Goal: Task Accomplishment & Management: Complete application form

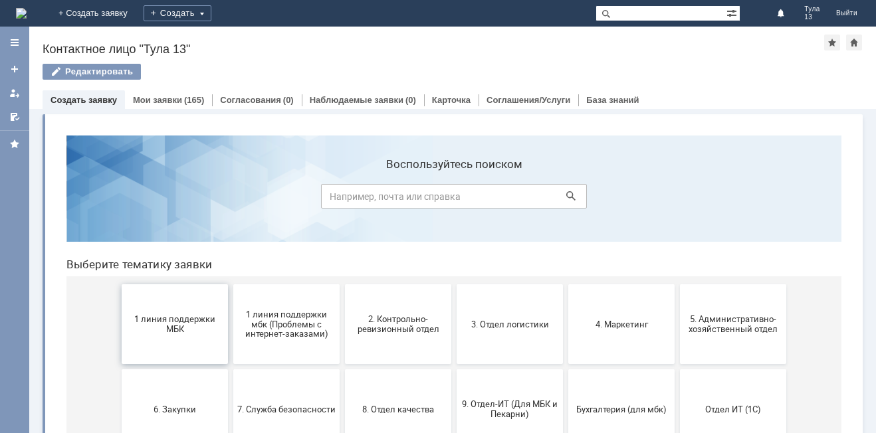
click at [201, 297] on button "1 линия поддержки МБК" at bounding box center [175, 325] width 106 height 80
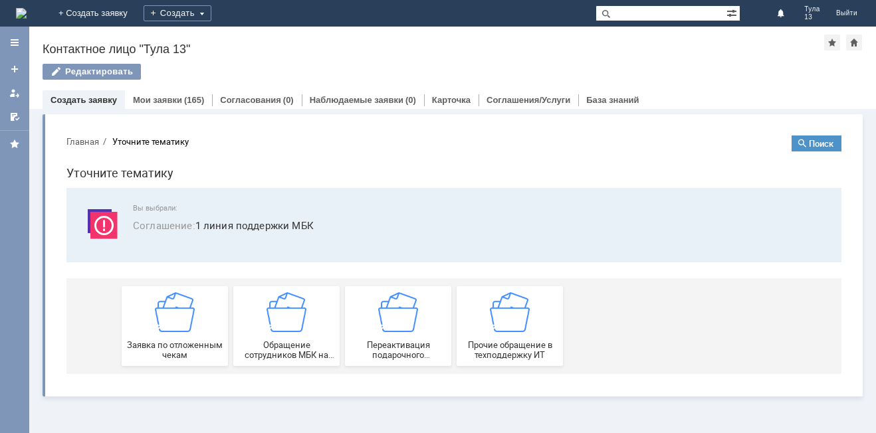
click at [201, 297] on div "Заявка по отложенным чекам" at bounding box center [175, 327] width 98 height 68
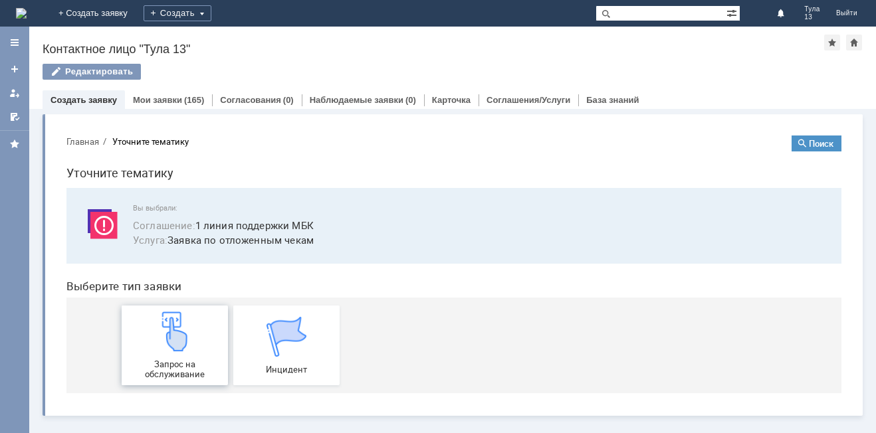
click at [168, 336] on img at bounding box center [175, 332] width 40 height 40
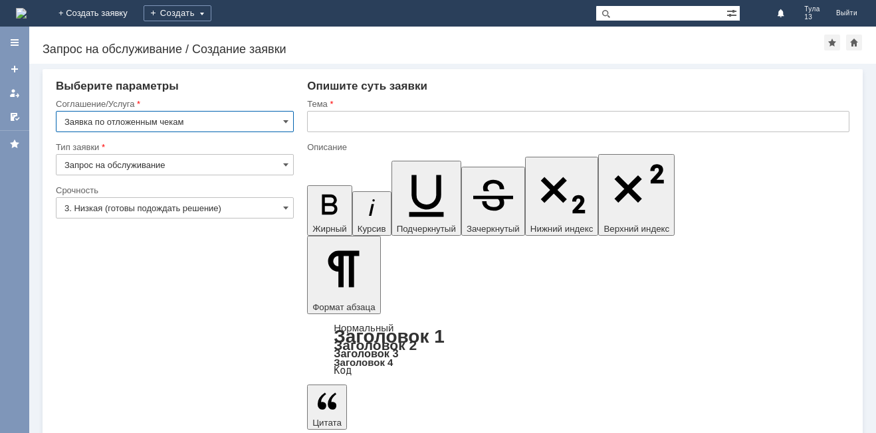
click at [379, 119] on input "text" at bounding box center [578, 121] width 542 height 21
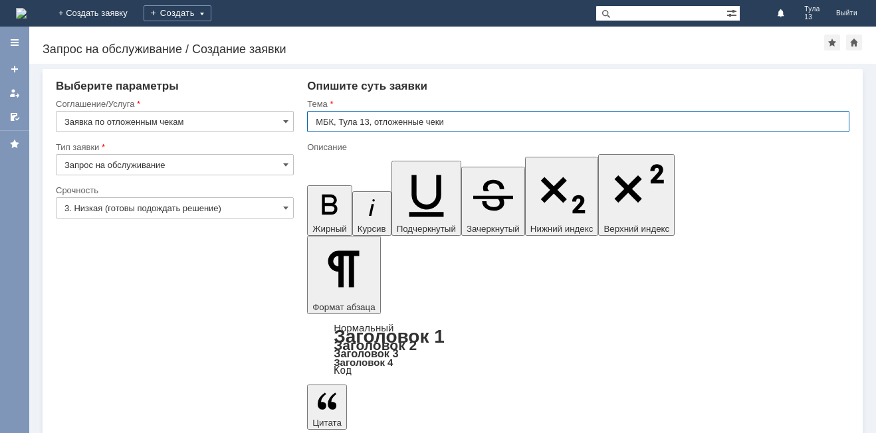
type input "МБК, Тула 13, отложенные чеки"
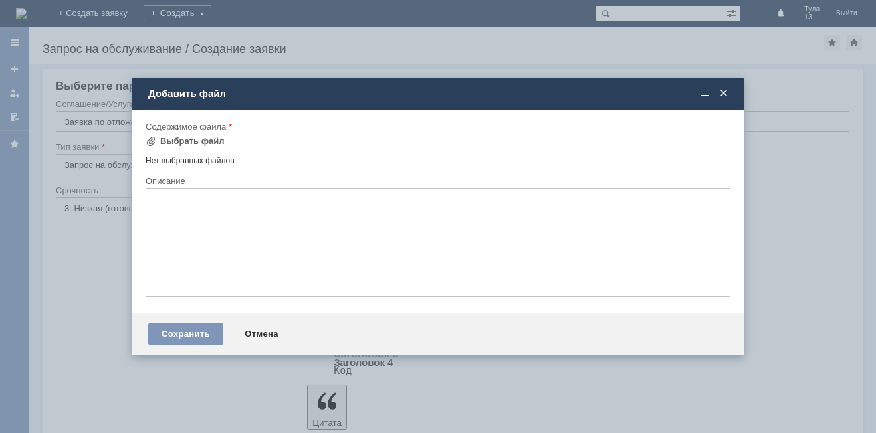
click at [221, 140] on td "Выбрать файл" at bounding box center [190, 142] width 88 height 17
click at [208, 140] on div "Выбрать файл" at bounding box center [192, 141] width 64 height 11
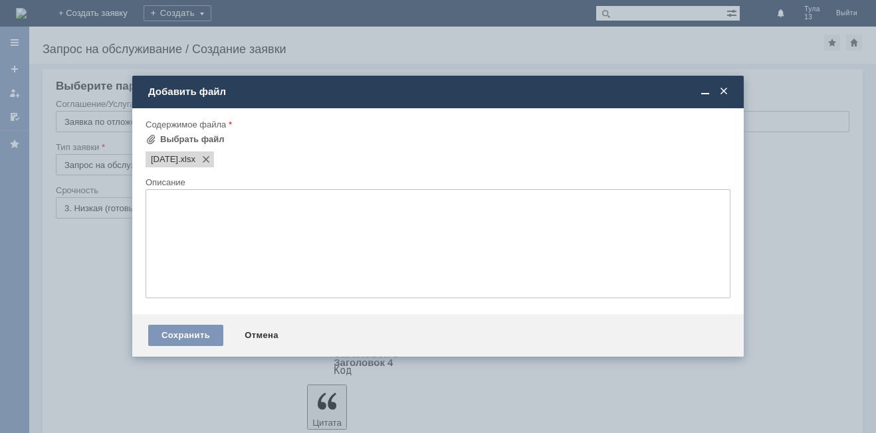
click at [285, 227] on textarea at bounding box center [438, 243] width 585 height 109
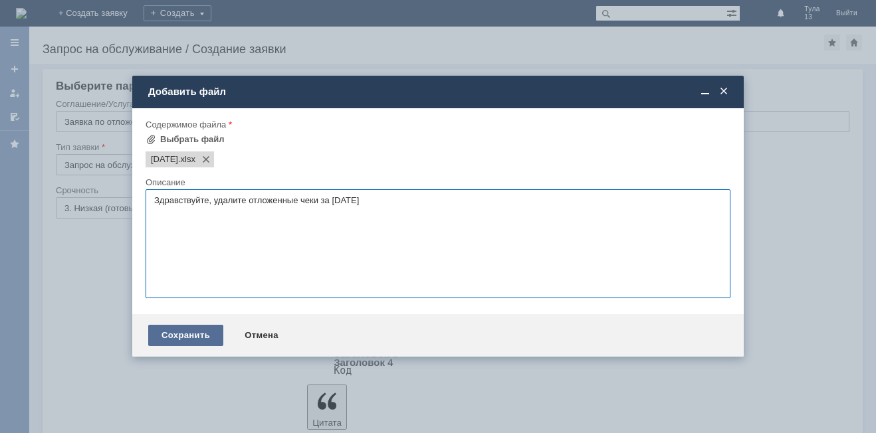
type textarea "Здравствуйте, удалите отложенные чеки за [DATE]"
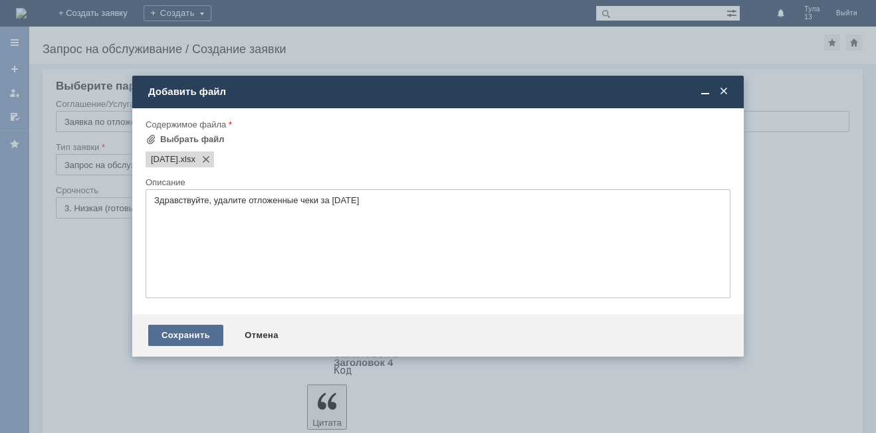
click at [189, 328] on div "Сохранить" at bounding box center [185, 335] width 75 height 21
